Goal: Information Seeking & Learning: Learn about a topic

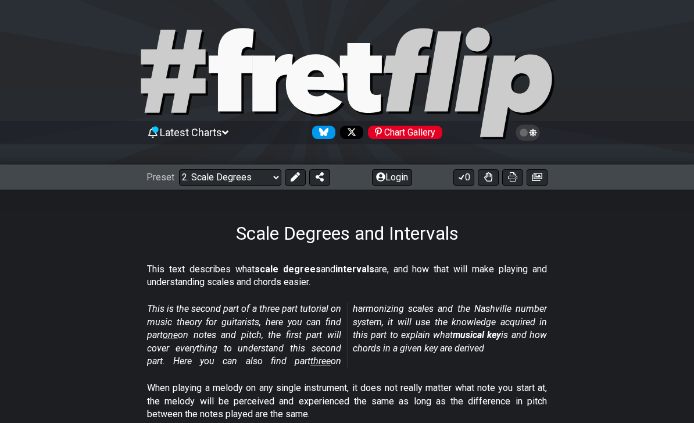
click at [242, 179] on select "Welcome to #fretflip! Initial Preset Custom Preset Minor Pentatonic Major Penta…" at bounding box center [230, 177] width 102 height 16
select select "/the-caged-system"
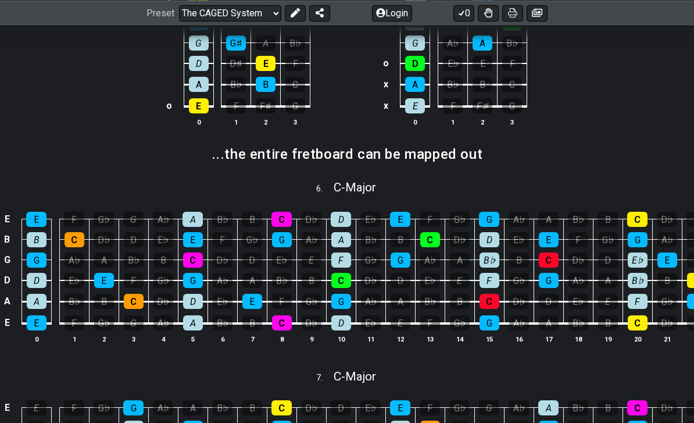
scroll to position [669, 0]
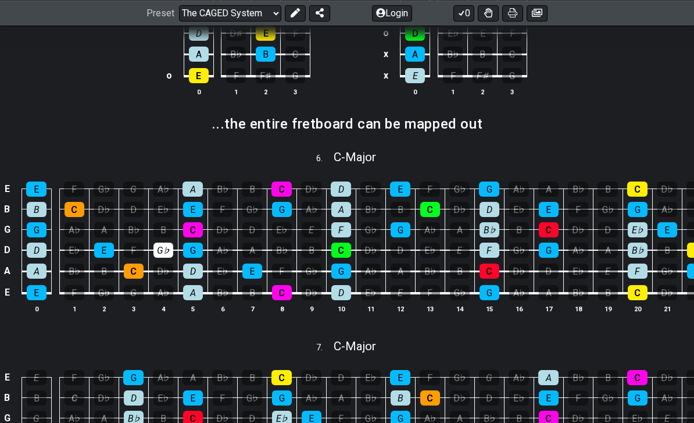
scroll to position [711, 0]
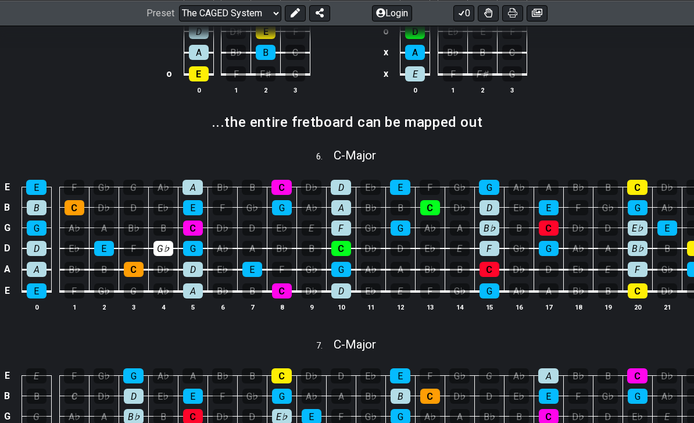
click at [15, 150] on div "6 . C - Major" at bounding box center [347, 152] width 694 height 22
select select "C"
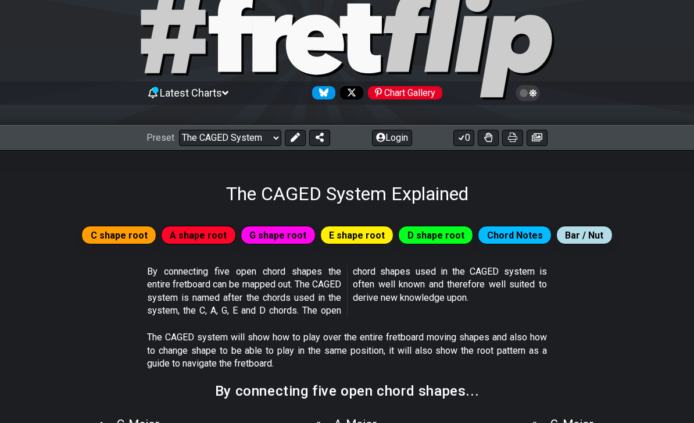
scroll to position [0, 0]
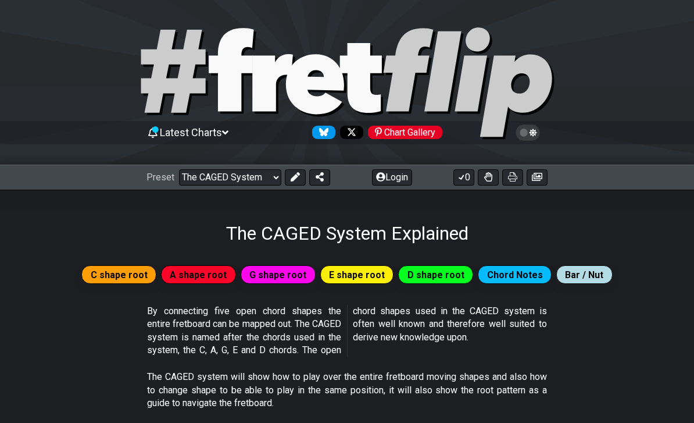
click at [239, 184] on select "Welcome to #fretflip! Initial Preset Custom Preset Minor Pentatonic Major Penta…" at bounding box center [230, 177] width 102 height 16
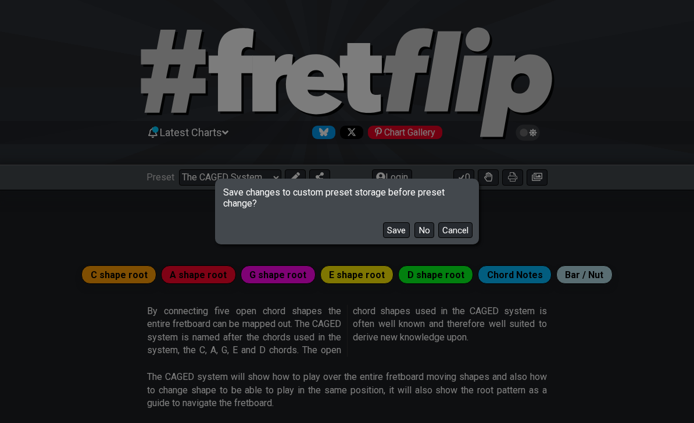
click at [425, 226] on button "No" at bounding box center [424, 230] width 20 height 16
select select "/find-all-notes"
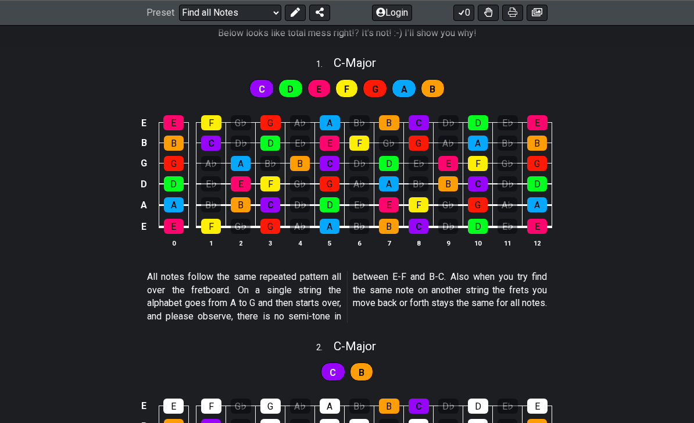
scroll to position [244, 0]
